Goal: Task Accomplishment & Management: Use online tool/utility

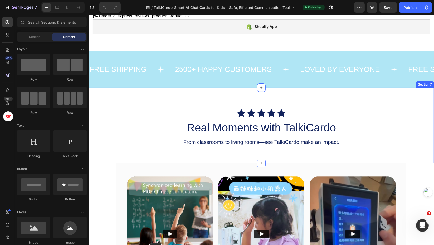
scroll to position [1062, 0]
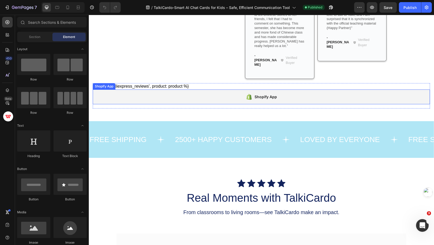
click at [274, 90] on div "Shopify App" at bounding box center [262, 96] width 338 height 15
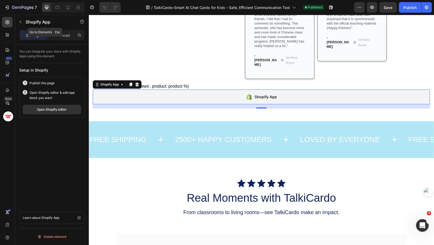
click at [21, 22] on icon "button" at bounding box center [20, 22] width 4 height 4
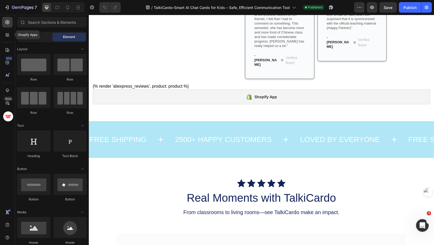
click at [7, 36] on icon at bounding box center [7, 34] width 5 height 5
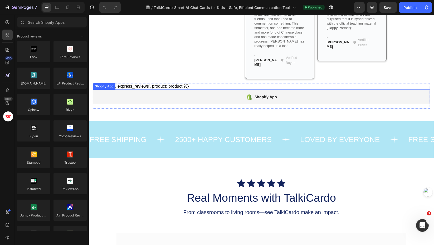
click at [172, 89] on div "Shopify App" at bounding box center [262, 96] width 338 height 15
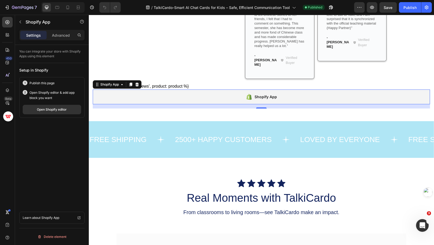
click at [60, 35] on p "Advanced" at bounding box center [61, 35] width 18 height 6
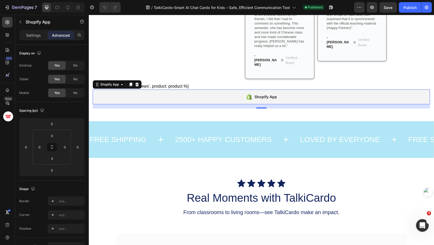
click at [75, 63] on span "No" at bounding box center [75, 65] width 4 height 5
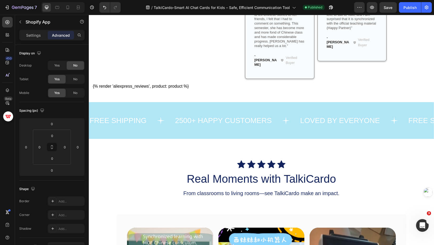
click at [76, 79] on span "No" at bounding box center [75, 79] width 4 height 5
drag, startPoint x: 74, startPoint y: 92, endPoint x: 185, endPoint y: 27, distance: 128.9
click at [74, 92] on span "No" at bounding box center [75, 92] width 4 height 5
click at [58, 79] on span "Yes" at bounding box center [56, 79] width 5 height 5
click at [74, 90] on div "No" at bounding box center [75, 93] width 17 height 8
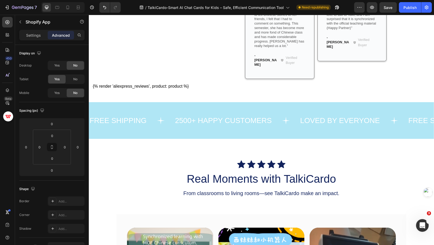
click at [409, 6] on div "Publish" at bounding box center [410, 8] width 13 height 6
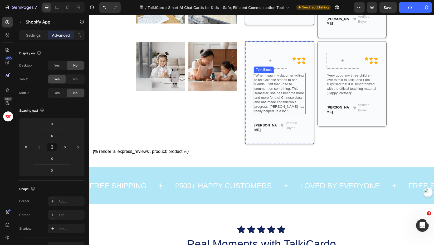
scroll to position [1026, 0]
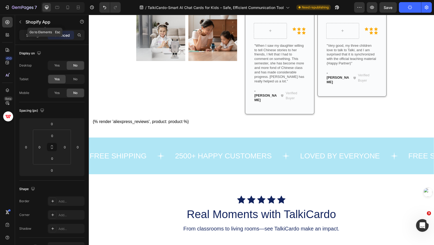
click at [19, 23] on icon "button" at bounding box center [20, 22] width 4 height 4
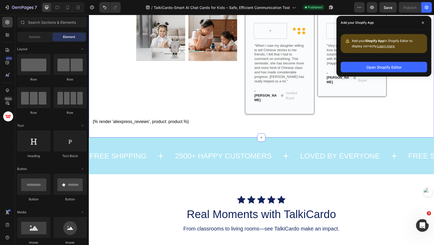
click at [186, 118] on div "{% render 'aliexpress_reviews', product: product %}" at bounding box center [262, 121] width 338 height 6
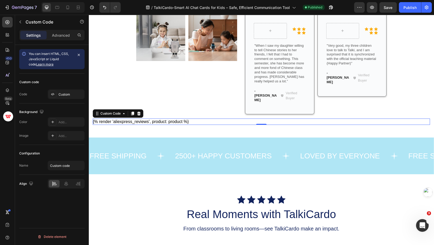
click at [59, 37] on p "Advanced" at bounding box center [61, 35] width 18 height 6
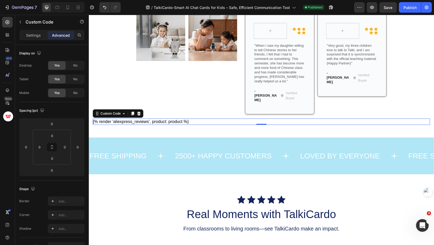
click at [76, 64] on span "No" at bounding box center [75, 65] width 4 height 5
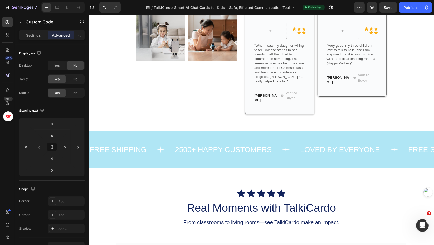
click at [75, 93] on span "No" at bounding box center [75, 92] width 4 height 5
click at [413, 7] on div "Publish" at bounding box center [410, 8] width 13 height 6
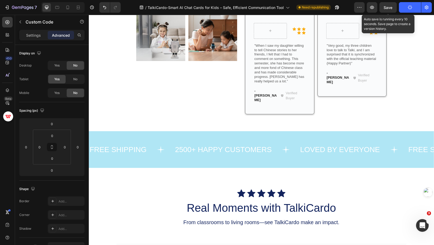
click at [390, 9] on span "Save" at bounding box center [388, 7] width 9 height 4
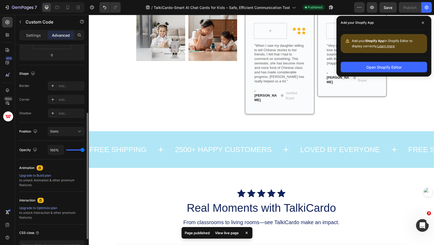
scroll to position [150, 0]
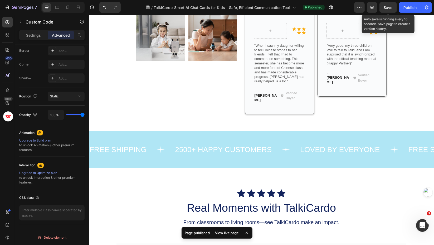
click at [383, 9] on button "Save" at bounding box center [388, 7] width 17 height 11
